Goal: Task Accomplishment & Management: Manage account settings

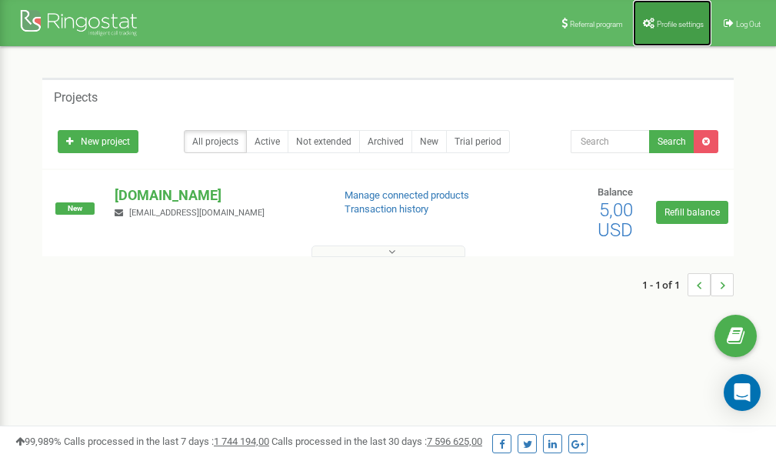
click at [679, 26] on span "Profile settings" at bounding box center [680, 24] width 47 height 8
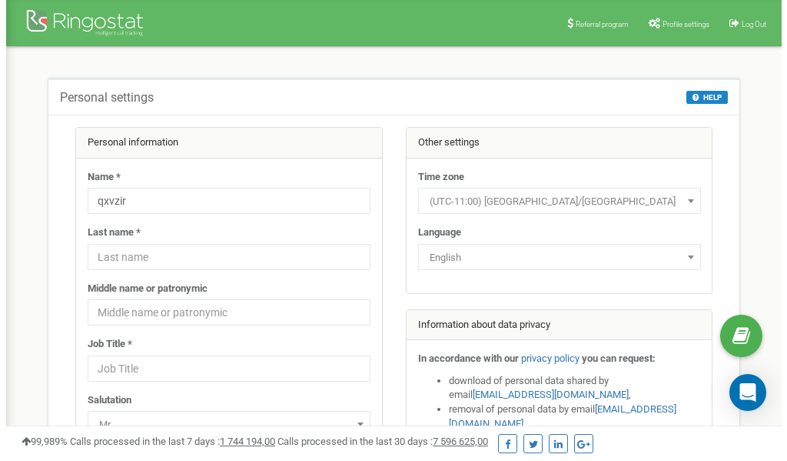
scroll to position [77, 0]
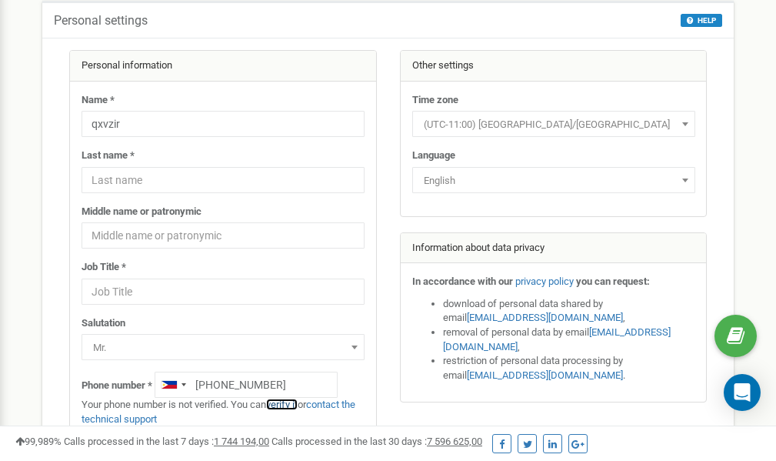
click at [288, 403] on link "verify it" at bounding box center [282, 404] width 32 height 12
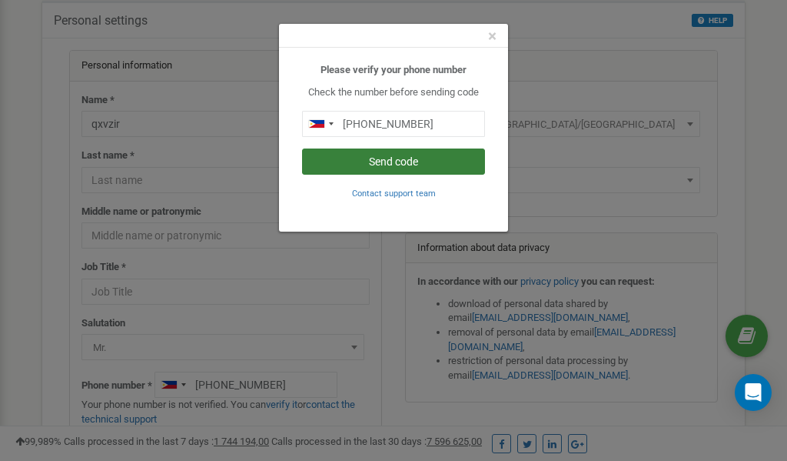
click at [369, 165] on button "Send code" at bounding box center [393, 161] width 183 height 26
